Goal: Task Accomplishment & Management: Manage account settings

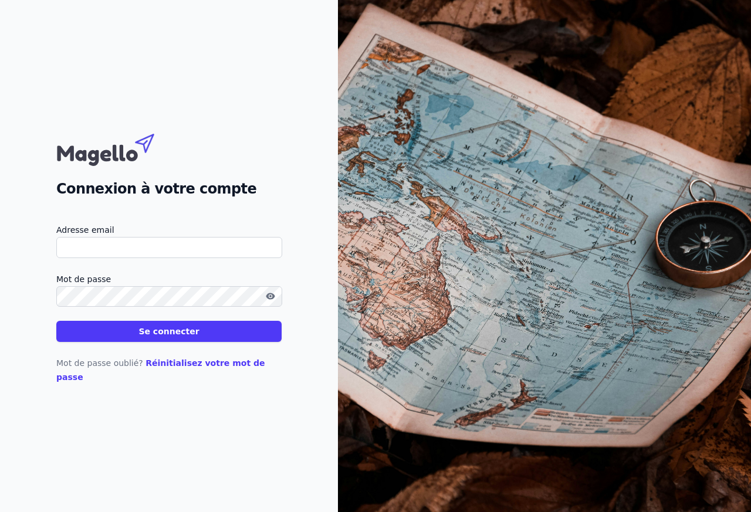
click at [63, 16] on div "Connexion à votre compte Adresse email Mot de passe Se connecter Mot de passe o…" at bounding box center [169, 256] width 338 height 512
click at [219, 256] on input "Adresse email" at bounding box center [169, 247] width 226 height 21
paste input "quentin@magello.ai"
type input "quentin@magello.ai"
click at [180, 339] on button "Se connecter" at bounding box center [168, 331] width 225 height 21
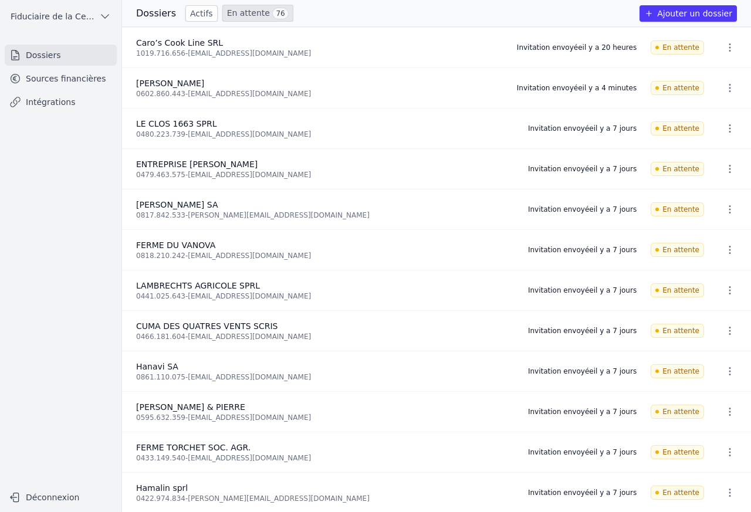
click at [729, 45] on icon "button" at bounding box center [730, 47] width 2 height 8
click at [717, 32] on li "Caro’s Cook Line SRL 1019.716.656 - carcor2409@gmail.com Invitation envoyée il …" at bounding box center [436, 48] width 629 height 40
click at [726, 90] on icon "button" at bounding box center [730, 88] width 12 height 12
click at [726, 69] on div at bounding box center [375, 256] width 751 height 512
click at [688, 95] on span "En attente" at bounding box center [677, 88] width 53 height 14
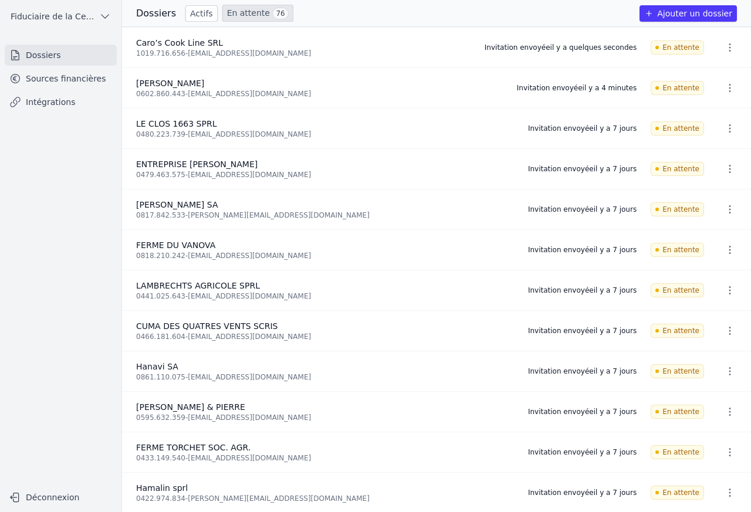
click at [726, 68] on li "MAZY VINCENT 0602.860.443 - vonava@skynet.be Invitation envoyée il y a 4 minute…" at bounding box center [436, 88] width 629 height 40
click at [726, 67] on li "Caro’s Cook Line SRL 1019.716.656 - carcor2409@gmail.com Invitation envoyée il …" at bounding box center [436, 48] width 629 height 40
click at [725, 81] on button "button" at bounding box center [729, 88] width 23 height 19
click at [726, 136] on button "Supprimer" at bounding box center [704, 138] width 73 height 23
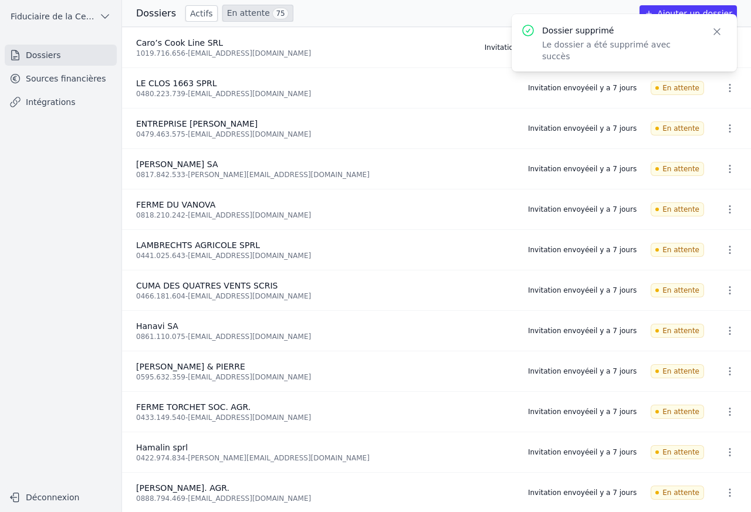
click at [726, 81] on button "button" at bounding box center [729, 88] width 23 height 19
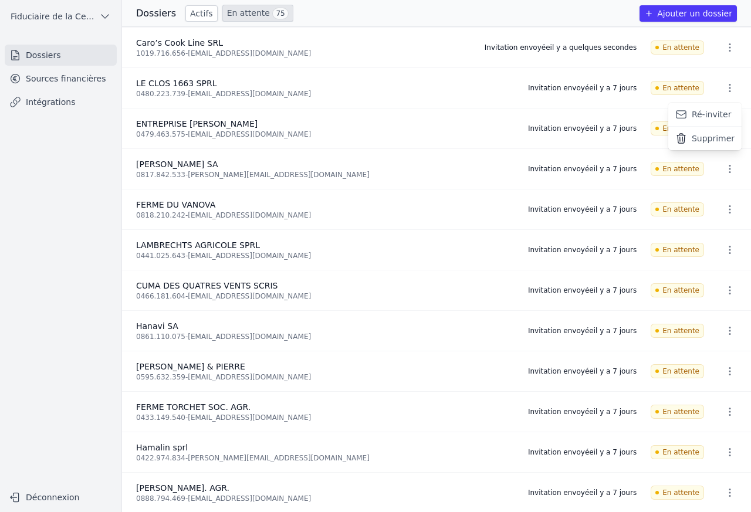
click at [688, 113] on button "Ré-inviter" at bounding box center [704, 115] width 73 height 24
click at [717, 32] on li "Caro’s Cook Line SRL 1019.716.656 - carcor2409@gmail.com Invitation envoyée il …" at bounding box center [436, 48] width 629 height 40
click at [726, 131] on icon "button" at bounding box center [730, 129] width 12 height 12
click at [682, 156] on icon "button" at bounding box center [681, 156] width 12 height 12
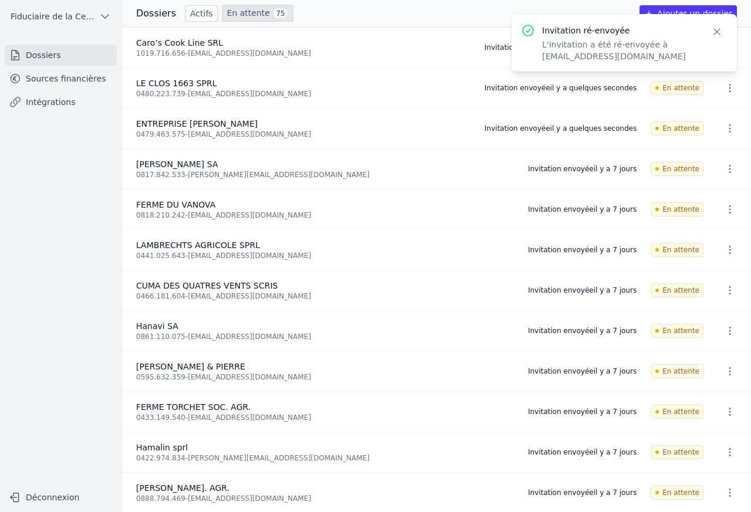
click at [716, 32] on icon "button" at bounding box center [717, 32] width 6 height 6
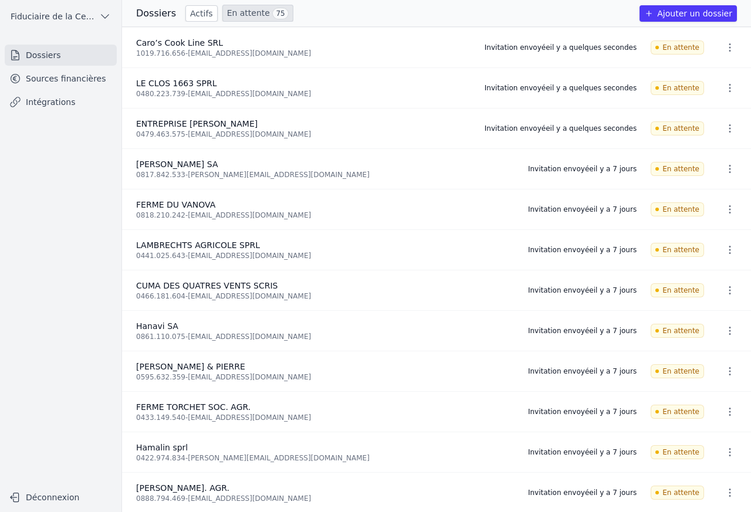
click at [726, 171] on icon "button" at bounding box center [730, 169] width 12 height 12
click at [685, 195] on icon "button" at bounding box center [681, 196] width 9 height 8
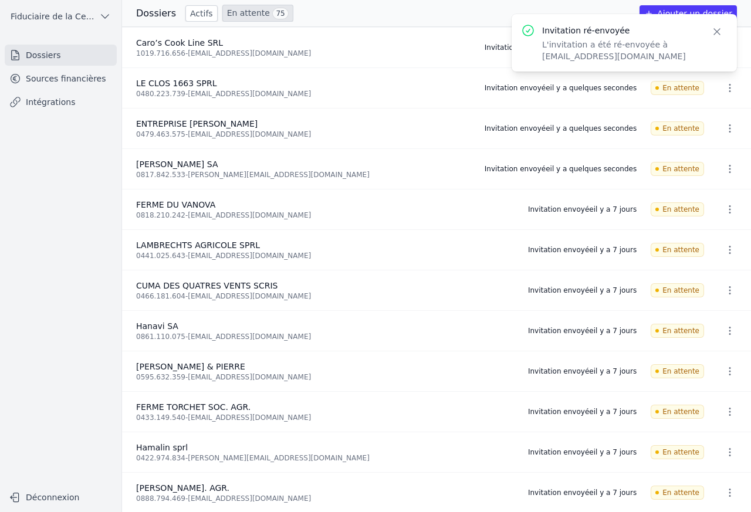
click at [726, 209] on icon "button" at bounding box center [730, 210] width 12 height 12
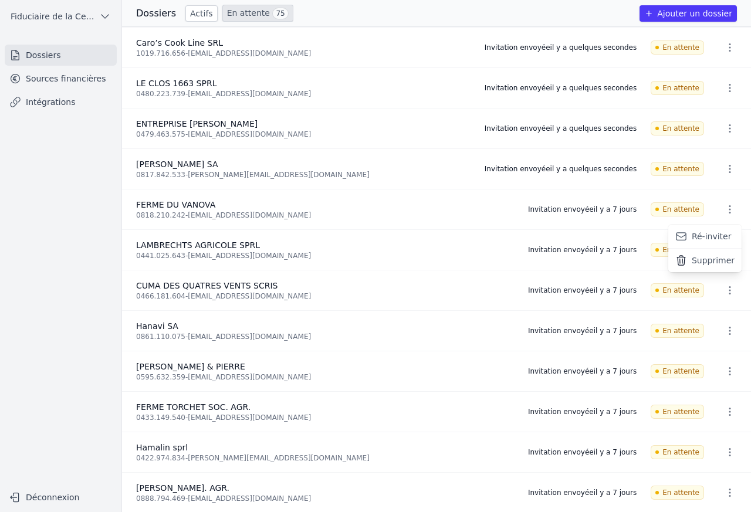
click at [682, 236] on icon "button" at bounding box center [681, 237] width 9 height 8
click at [726, 228] on li "FERME DU VANOVA 0818.210.242 - vanova@skynet.be Invitation envoyée il y a quelq…" at bounding box center [436, 210] width 629 height 40
click at [728, 228] on li "FERME DU VANOVA 0818.210.242 - vanova@skynet.be Invitation envoyée il y a quelq…" at bounding box center [436, 210] width 629 height 40
click at [729, 228] on li "FERME DU VANOVA 0818.210.242 - vanova@skynet.be Invitation envoyée il y a quelq…" at bounding box center [436, 210] width 629 height 40
click at [728, 229] on li "FERME DU VANOVA 0818.210.242 - vanova@skynet.be Invitation envoyée il y a quelq…" at bounding box center [436, 210] width 629 height 40
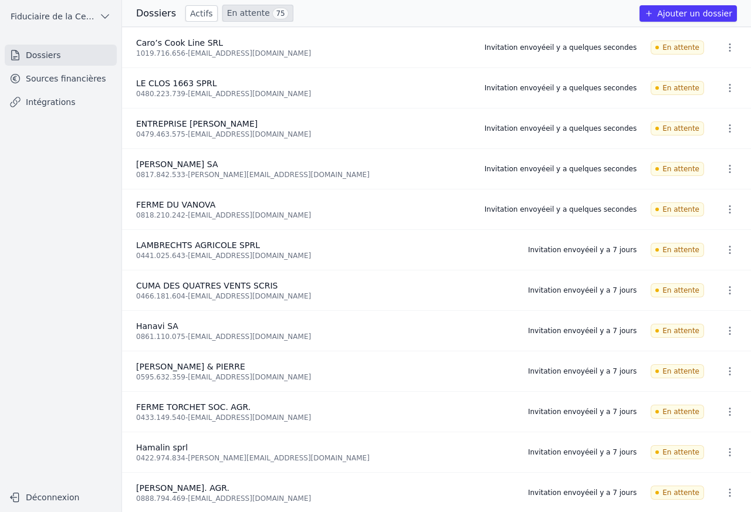
click at [726, 228] on li "FERME DU VANOVA 0818.210.242 - vanova@skynet.be Invitation envoyée il y a quelq…" at bounding box center [436, 210] width 629 height 40
click at [726, 229] on li "FERME DU VANOVA 0818.210.242 - vanova@skynet.be Invitation envoyée il y a quelq…" at bounding box center [436, 210] width 629 height 40
click at [729, 44] on icon "button" at bounding box center [730, 47] width 2 height 8
click at [685, 94] on icon "button" at bounding box center [681, 98] width 12 height 12
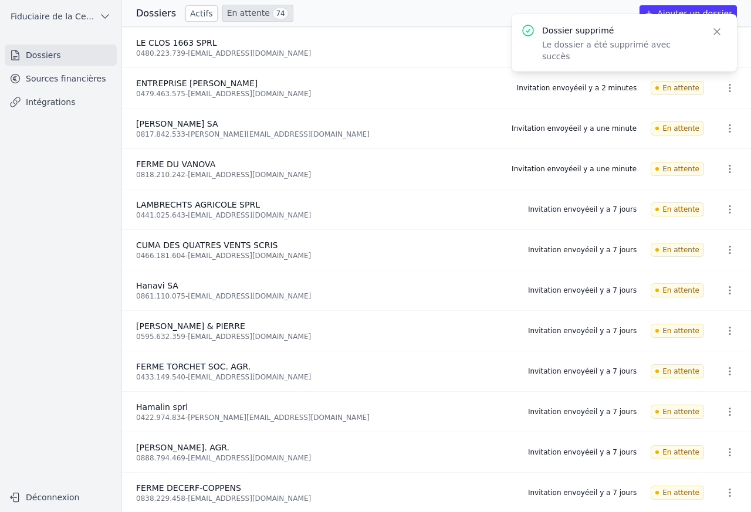
click at [728, 209] on icon "button" at bounding box center [730, 210] width 12 height 12
click at [708, 238] on button "Ré-inviter" at bounding box center [704, 237] width 73 height 24
click at [731, 35] on div "Invitation ré-envoyée L'invitation a été ré-envoyée à trafilaco@yahoo.fr Close" at bounding box center [624, 43] width 225 height 58
click at [729, 38] on div "Invitation ré-envoyée L'invitation a été ré-envoyée à trafilaco@yahoo.fr Close" at bounding box center [624, 43] width 225 height 58
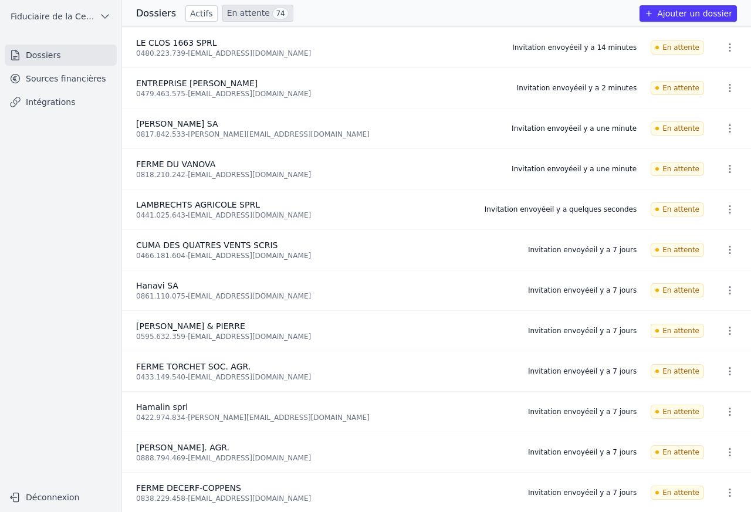
click at [728, 39] on button "button" at bounding box center [729, 47] width 23 height 19
click at [350, 102] on div at bounding box center [375, 256] width 751 height 512
click at [726, 252] on icon "button" at bounding box center [730, 250] width 12 height 12
click at [706, 278] on button "Ré-inviter" at bounding box center [704, 277] width 73 height 24
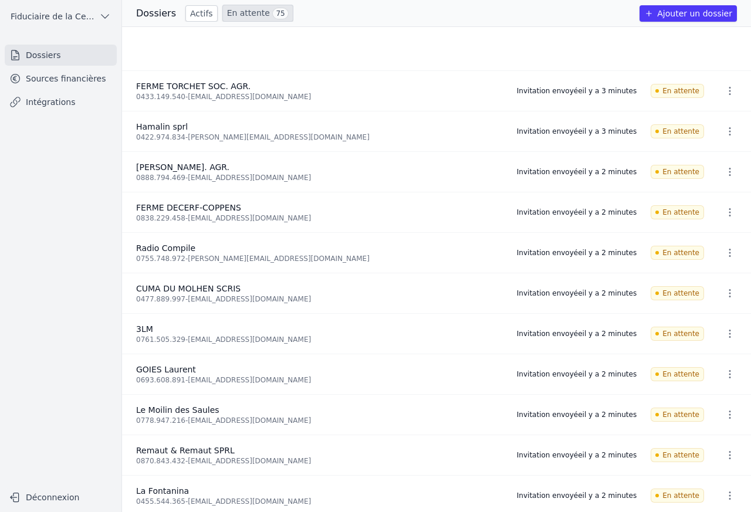
scroll to position [422, 0]
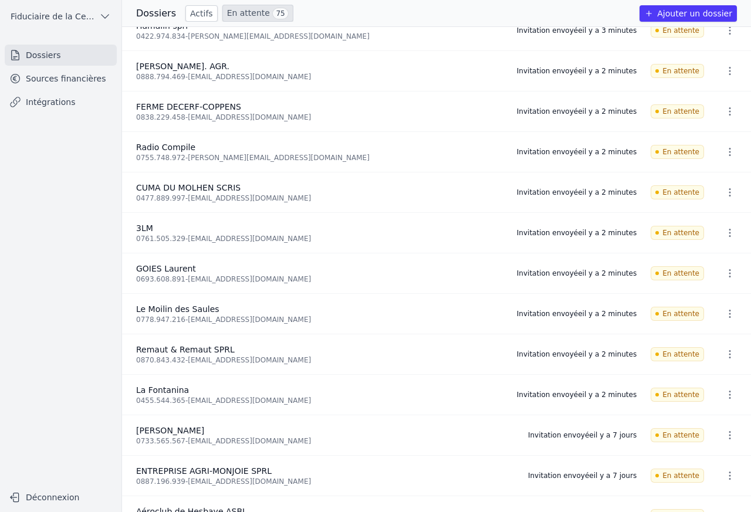
click at [728, 459] on li "ENTREPRISE AGRI-MONJOIE SPRL 0887.196.939 - jeanpaulmonjoie@hotmail.com Invitat…" at bounding box center [436, 476] width 629 height 40
click at [728, 437] on icon "button" at bounding box center [730, 436] width 12 height 12
click at [702, 466] on button "Ré-inviter" at bounding box center [704, 463] width 73 height 24
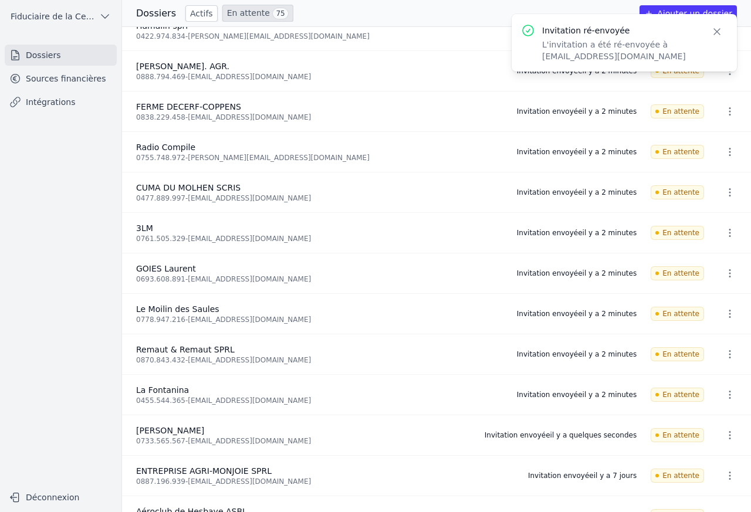
click at [728, 478] on icon "button" at bounding box center [730, 476] width 12 height 12
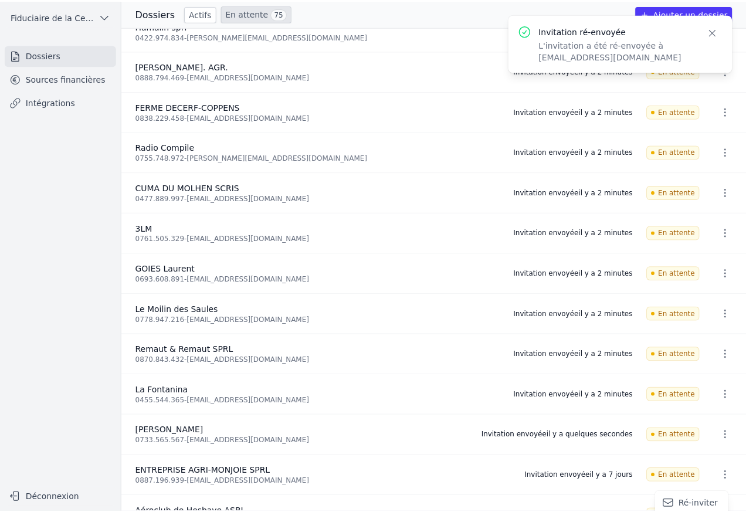
scroll to position [4, 0]
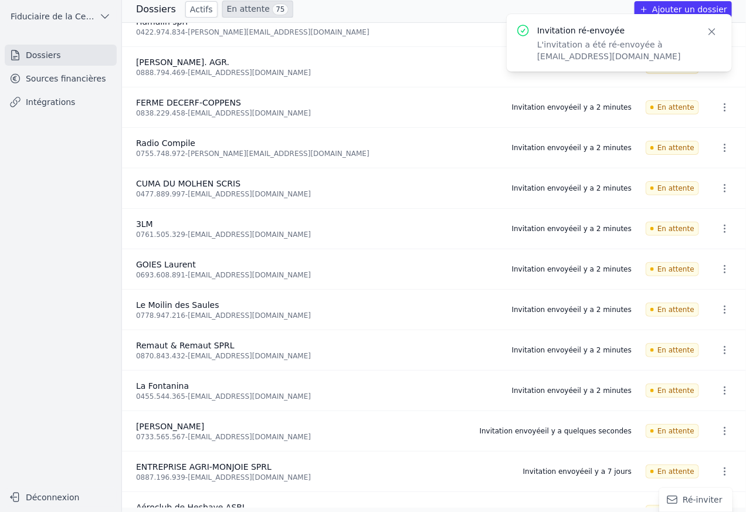
click at [714, 32] on icon "button" at bounding box center [712, 32] width 12 height 12
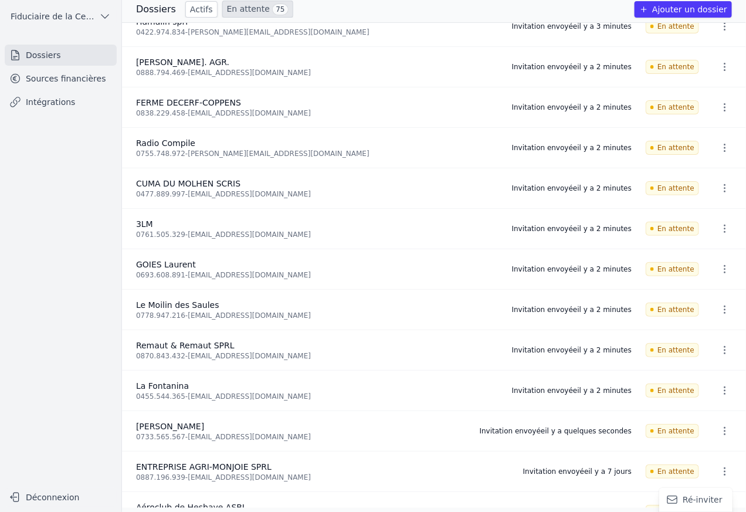
click at [688, 502] on button "Ré-inviter" at bounding box center [696, 500] width 73 height 24
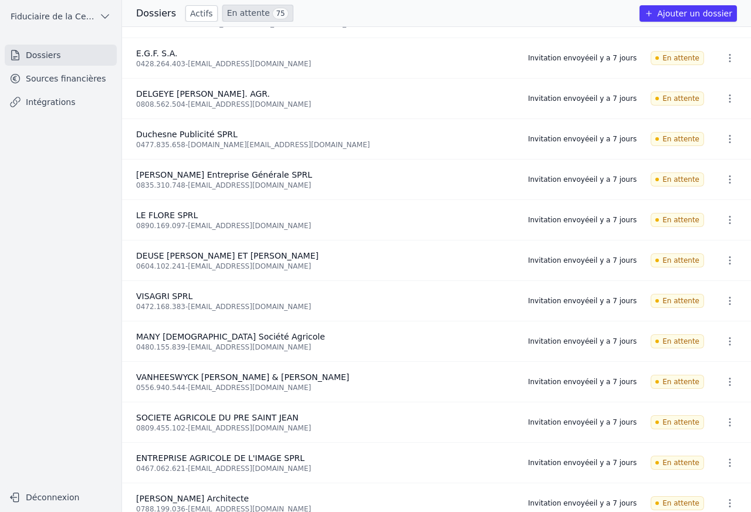
scroll to position [1338, 0]
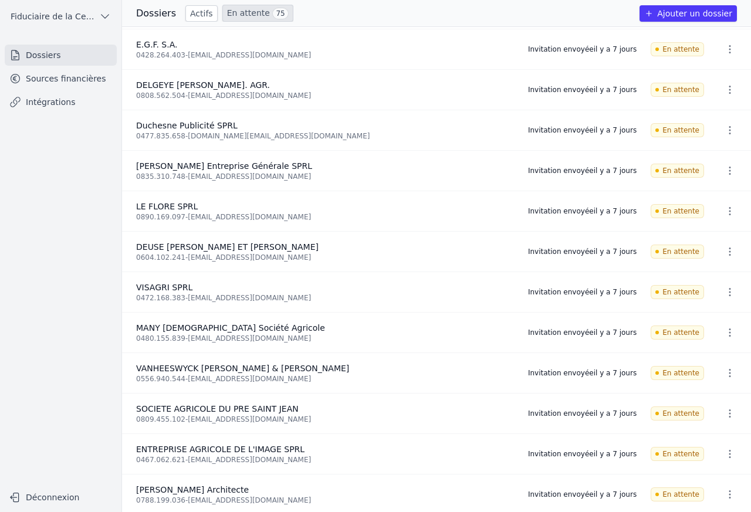
click at [728, 58] on button "button" at bounding box center [729, 49] width 23 height 19
click at [694, 77] on button "Ré-inviter" at bounding box center [704, 76] width 73 height 24
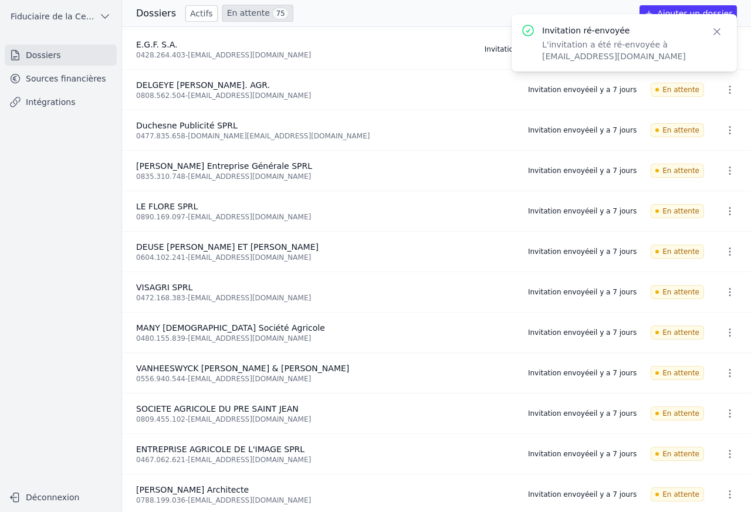
click at [728, 89] on icon "button" at bounding box center [730, 90] width 12 height 12
click at [694, 118] on button "Ré-inviter" at bounding box center [704, 117] width 73 height 24
click at [728, 89] on icon "button" at bounding box center [730, 90] width 12 height 12
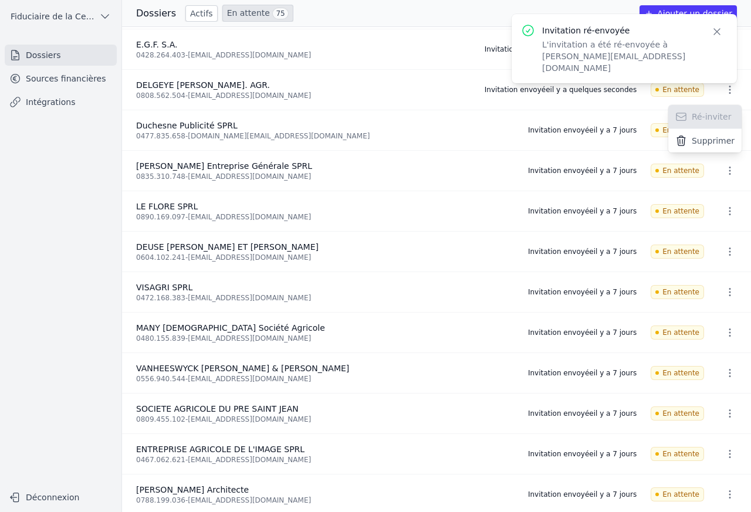
click at [715, 32] on icon "button" at bounding box center [717, 32] width 12 height 12
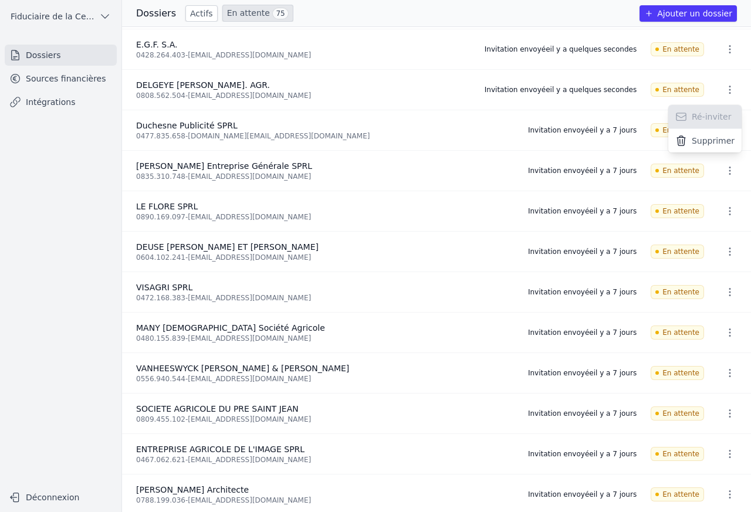
click at [718, 32] on div at bounding box center [375, 256] width 751 height 512
click at [728, 131] on icon "button" at bounding box center [730, 130] width 12 height 12
click at [692, 158] on button "Ré-inviter" at bounding box center [704, 158] width 73 height 24
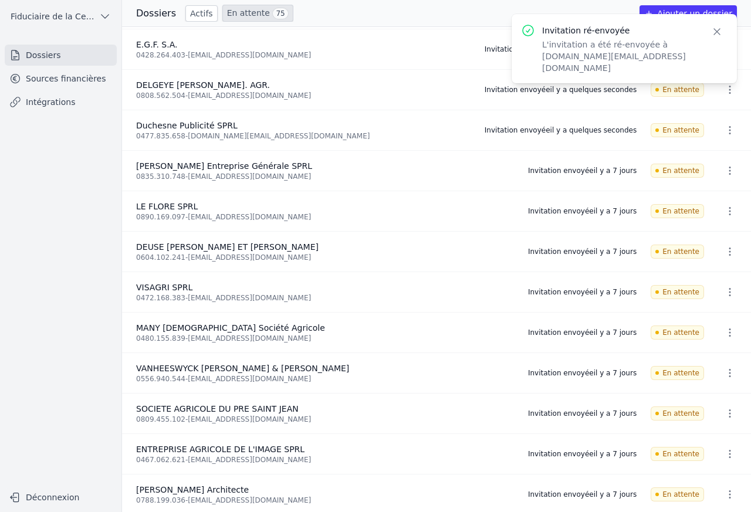
click at [728, 172] on icon "button" at bounding box center [730, 171] width 12 height 12
click at [694, 199] on button "Ré-inviter" at bounding box center [704, 198] width 73 height 24
click at [717, 32] on icon "button" at bounding box center [717, 32] width 12 height 12
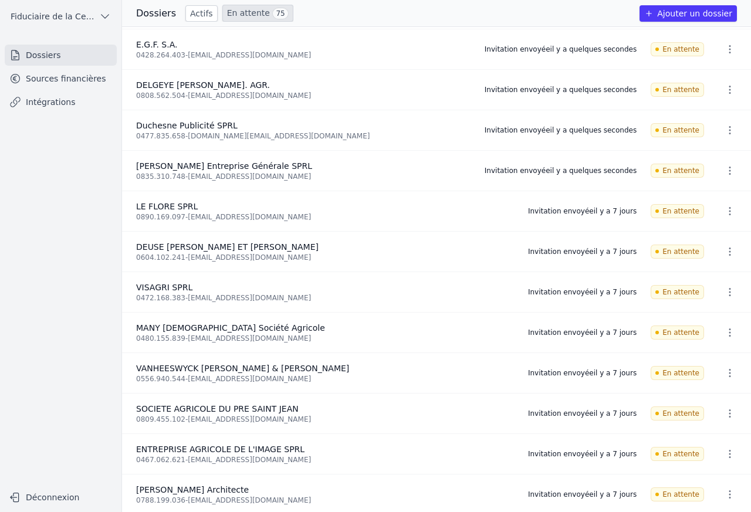
click at [728, 211] on icon "button" at bounding box center [730, 211] width 12 height 12
click at [692, 239] on button "Ré-inviter" at bounding box center [704, 238] width 73 height 24
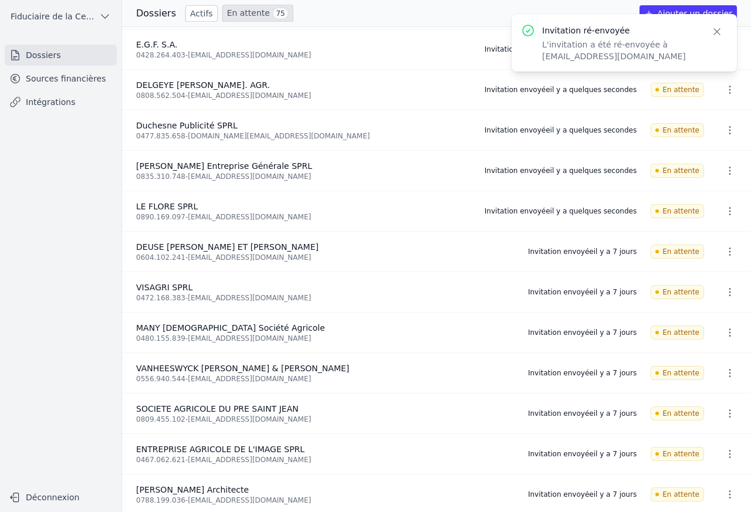
click at [728, 211] on icon "button" at bounding box center [730, 211] width 12 height 12
click at [717, 32] on icon "button" at bounding box center [717, 32] width 12 height 12
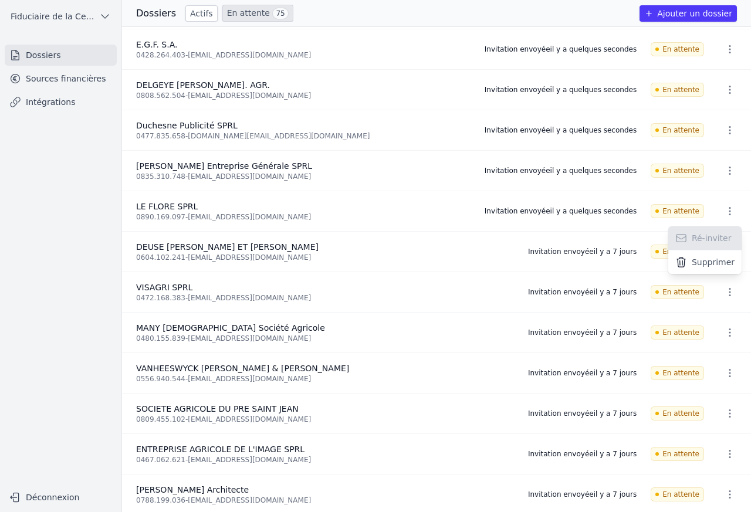
click at [617, 228] on div at bounding box center [375, 256] width 751 height 512
click at [728, 295] on icon "button" at bounding box center [730, 292] width 12 height 12
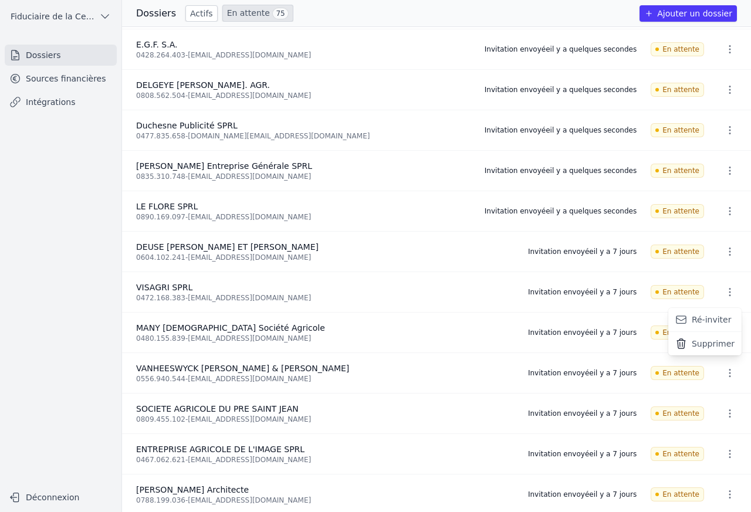
click at [692, 322] on button "Ré-inviter" at bounding box center [704, 320] width 73 height 24
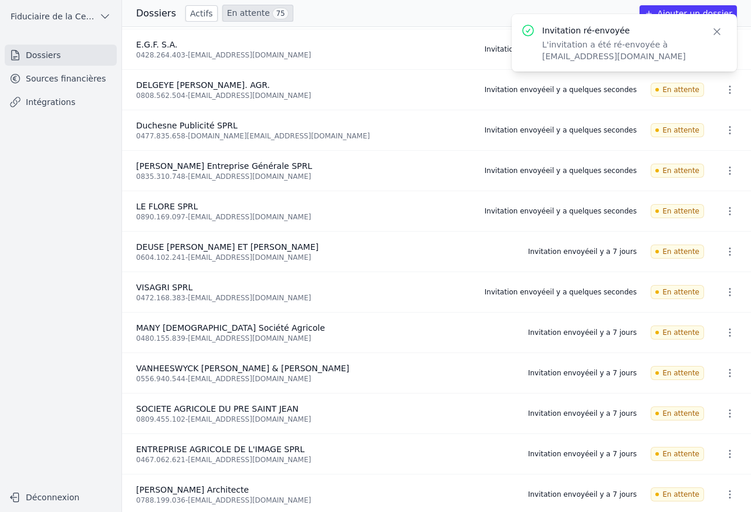
click at [728, 337] on icon "button" at bounding box center [730, 333] width 12 height 12
click at [692, 364] on button "Ré-inviter" at bounding box center [704, 361] width 73 height 24
click at [717, 32] on icon "button" at bounding box center [717, 32] width 12 height 12
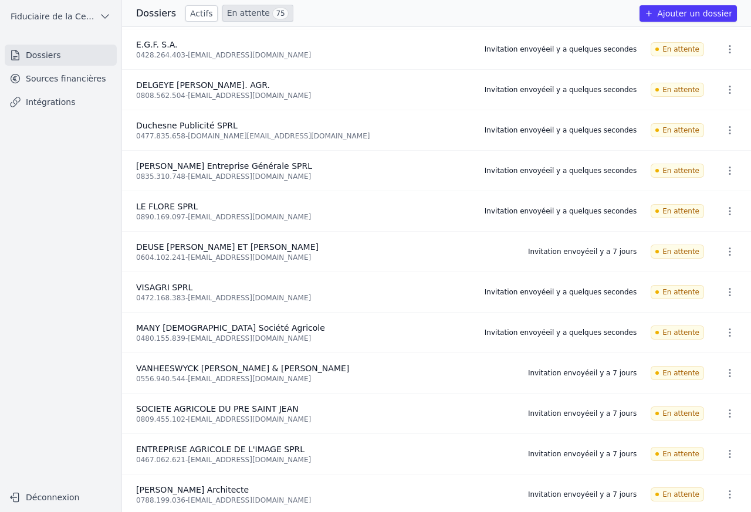
click at [728, 374] on icon "button" at bounding box center [730, 373] width 12 height 12
click at [692, 403] on button "Ré-inviter" at bounding box center [704, 401] width 73 height 24
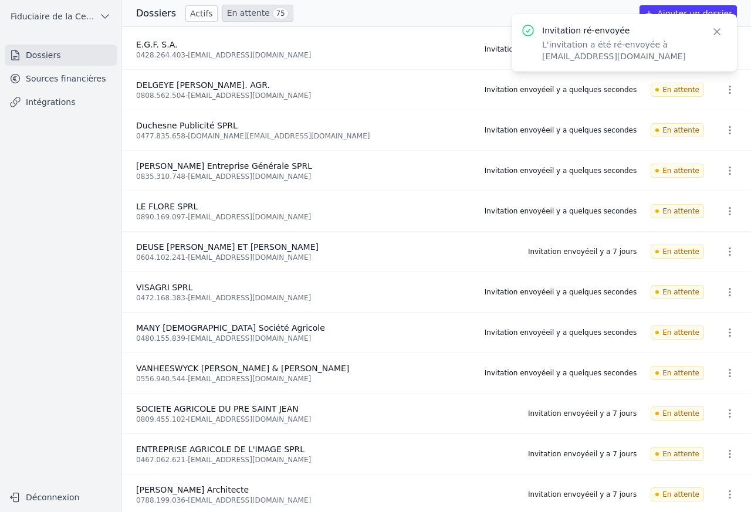
click at [728, 373] on icon "button" at bounding box center [730, 373] width 12 height 12
click at [717, 32] on icon "button" at bounding box center [717, 32] width 12 height 12
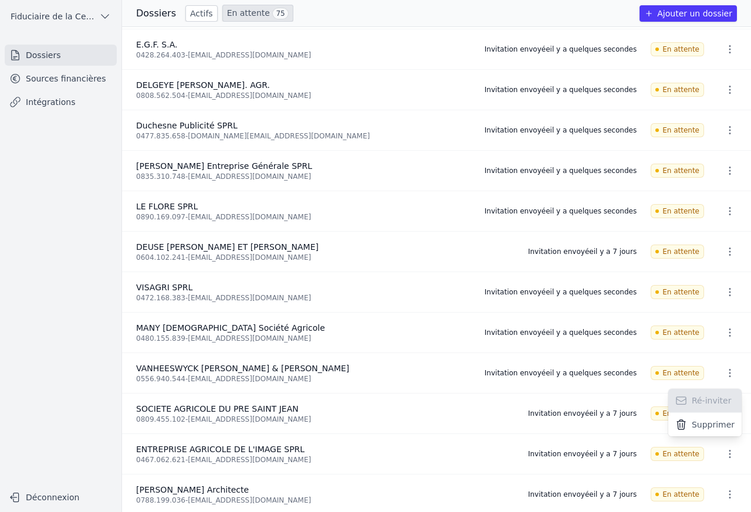
click at [728, 415] on button "Supprimer" at bounding box center [704, 424] width 73 height 23
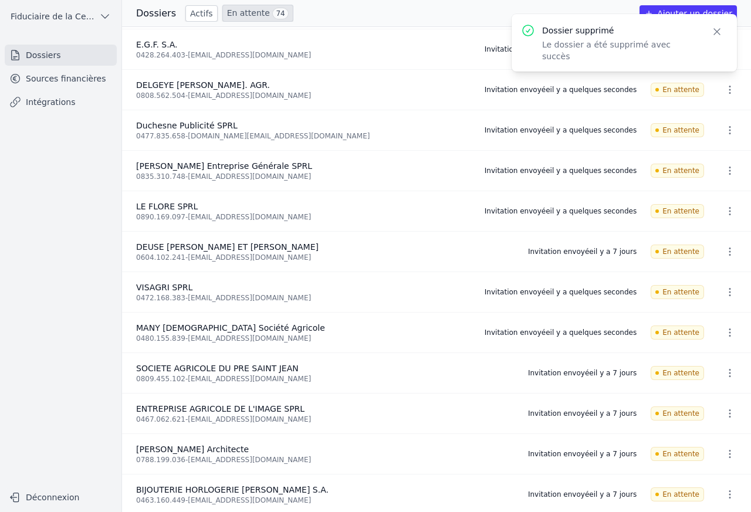
click at [728, 397] on li "ENTREPRISE AGRICOLE DE L'IMAGE SPRL 0467.062.621 - agri.melon@skynet.be Invitat…" at bounding box center [436, 414] width 629 height 40
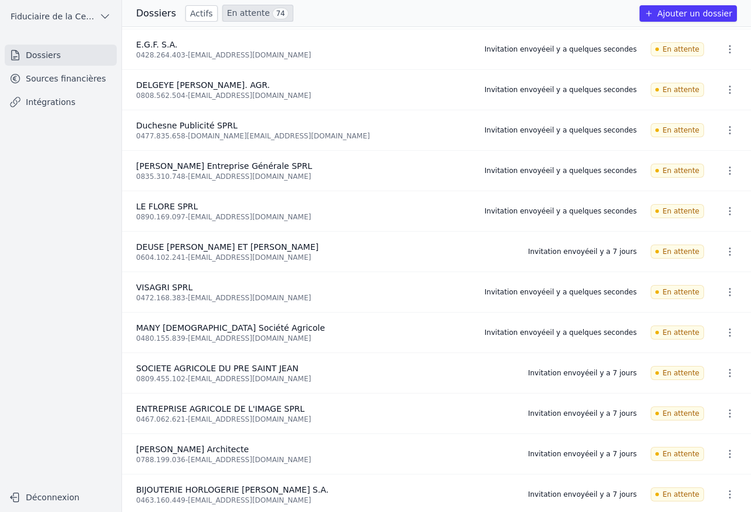
click at [717, 32] on li "E.G.F. S.A. 0428.264.403 - egf.rouckaertsh@gmail.com Invitation envoyée il y a …" at bounding box center [436, 49] width 629 height 40
click at [728, 373] on icon "button" at bounding box center [730, 373] width 12 height 12
click at [692, 402] on button "Ré-inviter" at bounding box center [704, 401] width 73 height 24
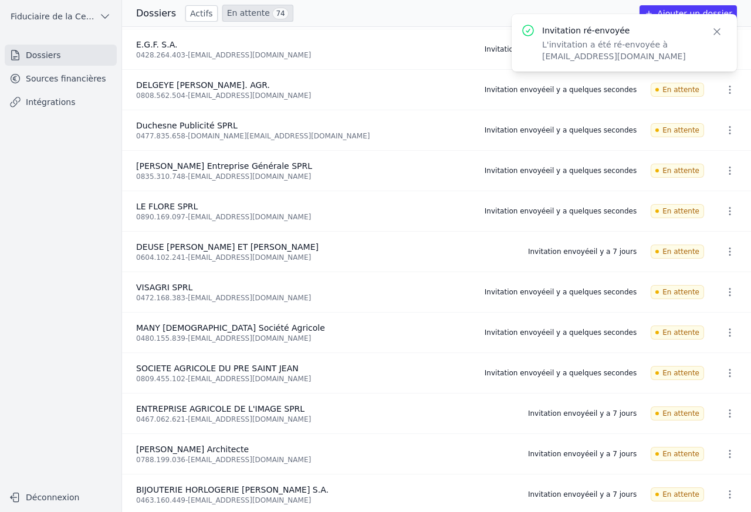
click at [728, 372] on icon "button" at bounding box center [730, 373] width 12 height 12
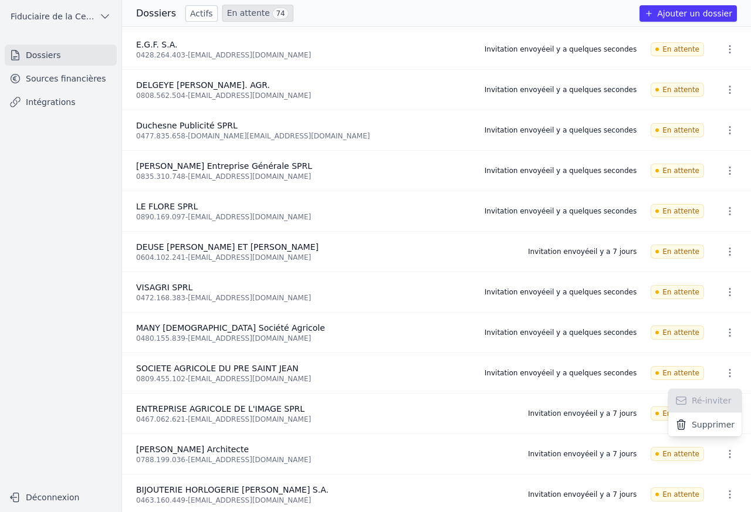
click at [603, 392] on div at bounding box center [375, 256] width 751 height 512
click at [728, 417] on icon "button" at bounding box center [730, 414] width 12 height 12
click at [692, 444] on button "Ré-inviter" at bounding box center [704, 442] width 73 height 24
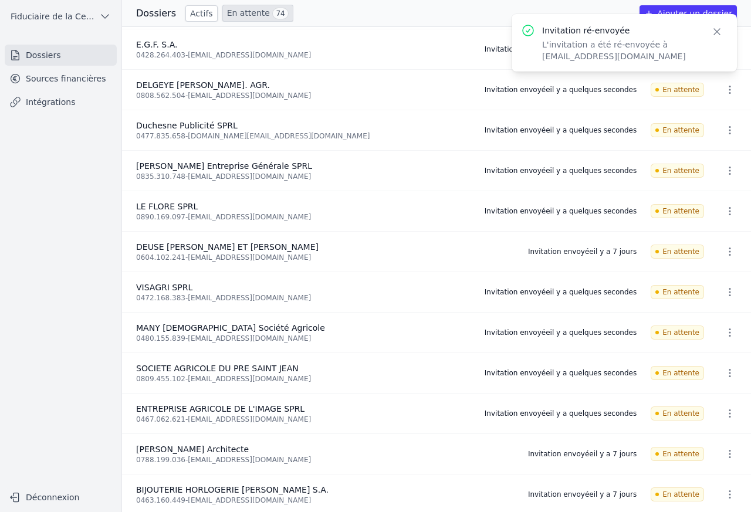
click at [728, 459] on icon "button" at bounding box center [730, 454] width 12 height 12
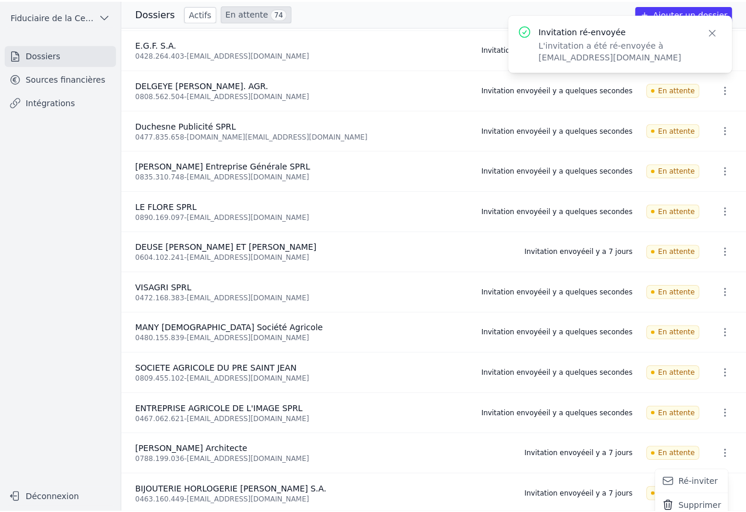
scroll to position [4, 0]
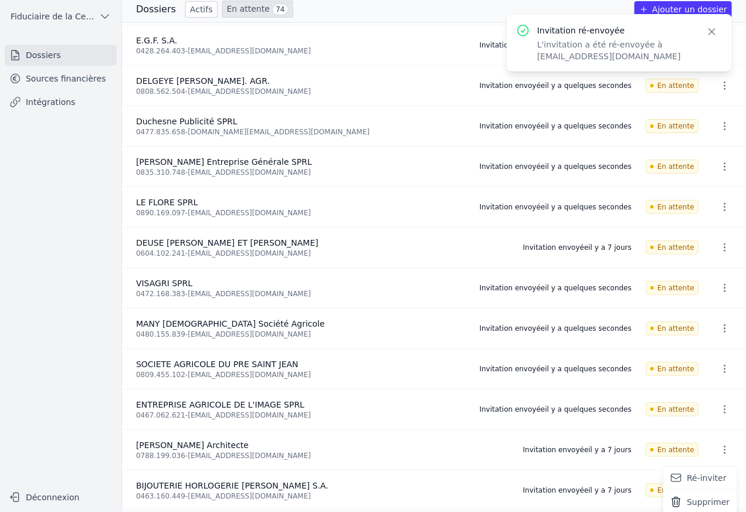
click at [692, 487] on button "Ré-inviter" at bounding box center [700, 478] width 73 height 24
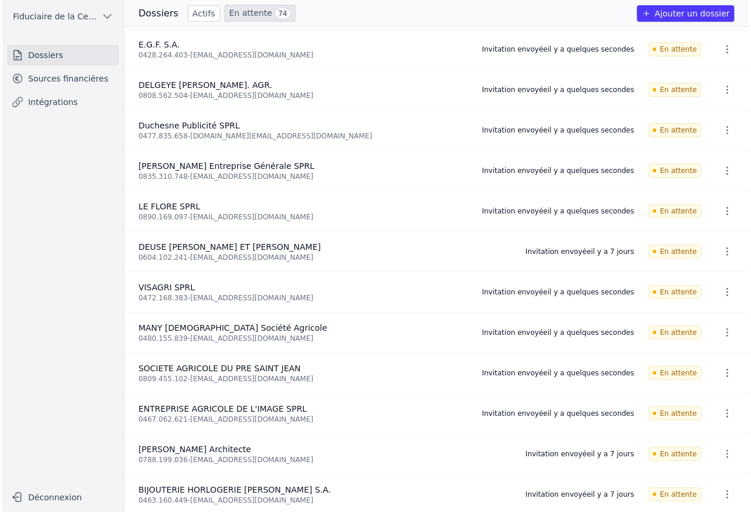
scroll to position [0, 0]
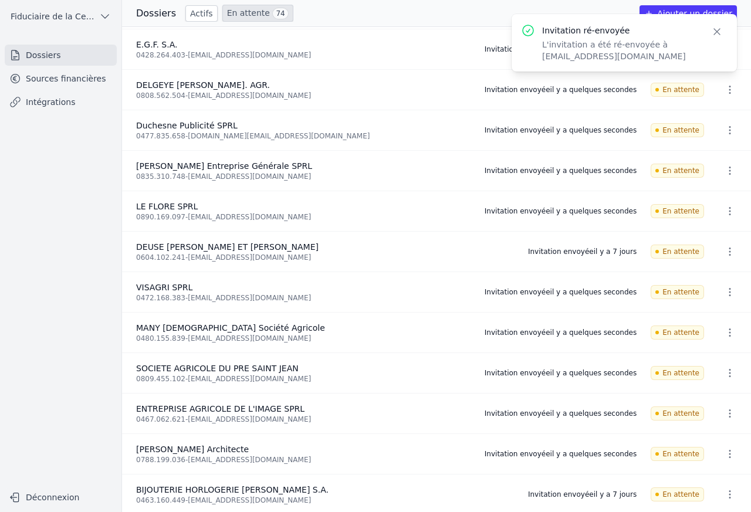
click at [728, 459] on icon "button" at bounding box center [730, 454] width 12 height 12
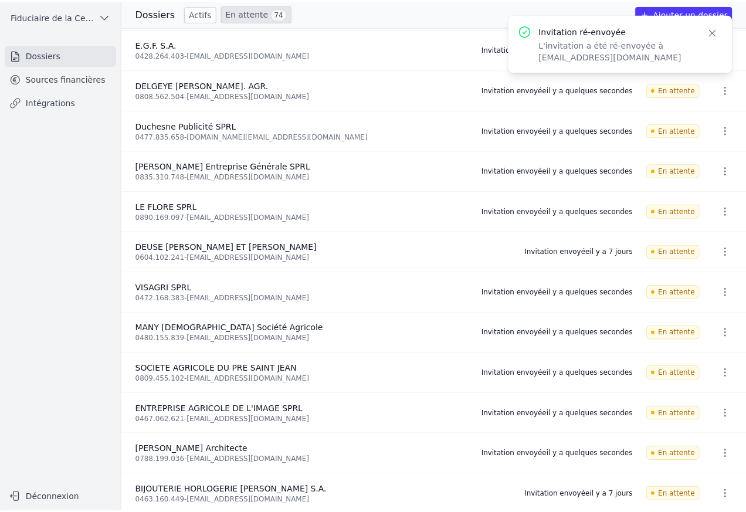
scroll to position [4, 0]
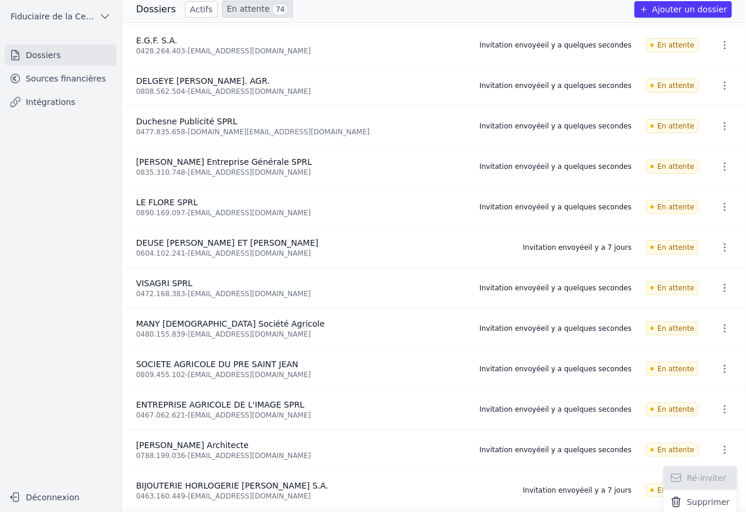
click at [717, 32] on div at bounding box center [373, 256] width 746 height 512
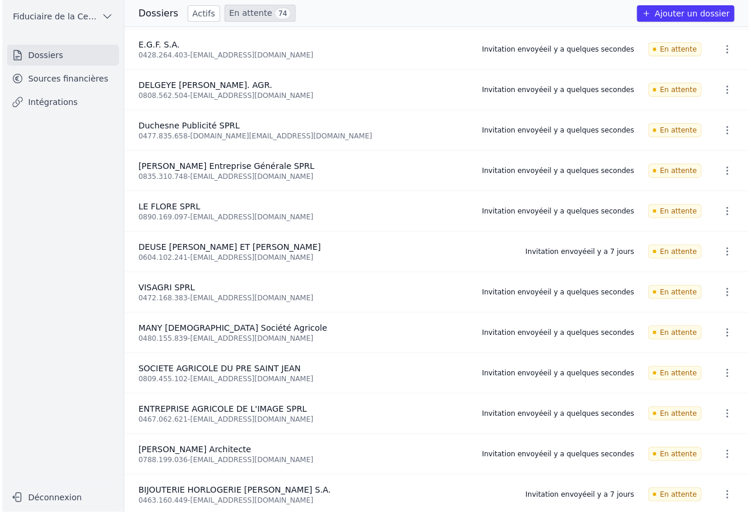
scroll to position [0, 0]
